Goal: Information Seeking & Learning: Learn about a topic

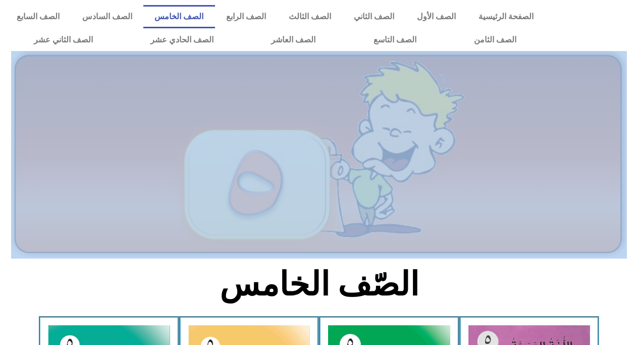
drag, startPoint x: 17, startPoint y: 300, endPoint x: 45, endPoint y: 192, distance: 111.5
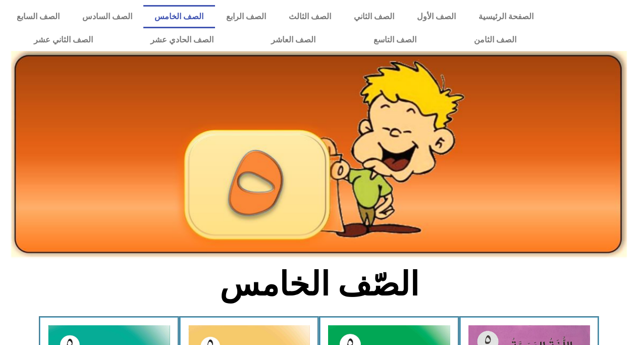
click at [53, 297] on section "الصّف الخامس" at bounding box center [319, 290] width 638 height 53
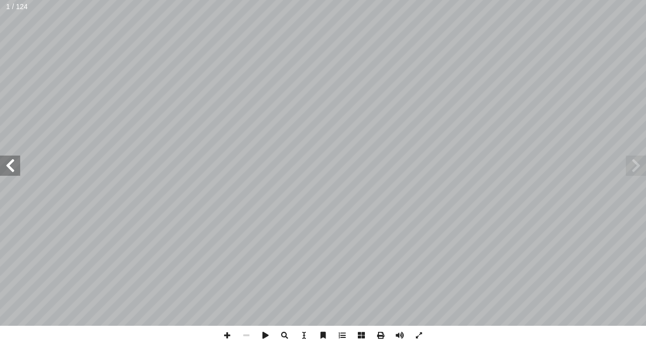
click at [5, 167] on span at bounding box center [10, 165] width 20 height 20
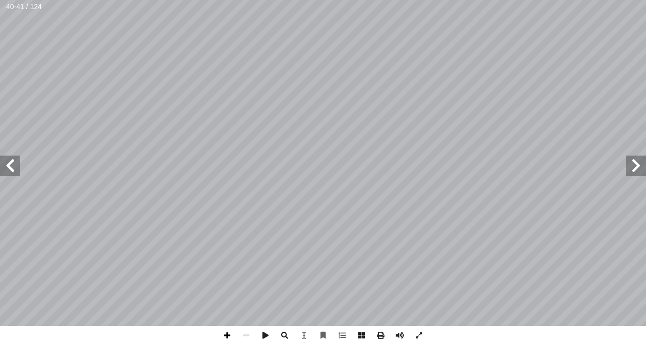
click at [230, 337] on span at bounding box center [227, 335] width 19 height 19
click at [13, 164] on span at bounding box center [10, 165] width 20 height 20
click at [12, 169] on span at bounding box center [10, 165] width 20 height 20
click at [68, 92] on html "الصفحة الرئيسية الصف الأول الصف الثاني الصف الثالث الصف الرابع الصف الخامس الصف…" at bounding box center [323, 46] width 646 height 92
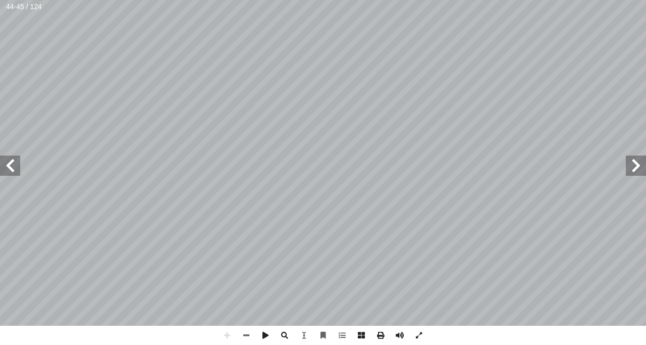
click at [636, 163] on span at bounding box center [636, 165] width 20 height 20
click at [9, 168] on span at bounding box center [10, 165] width 20 height 20
